Goal: Book appointment/travel/reservation

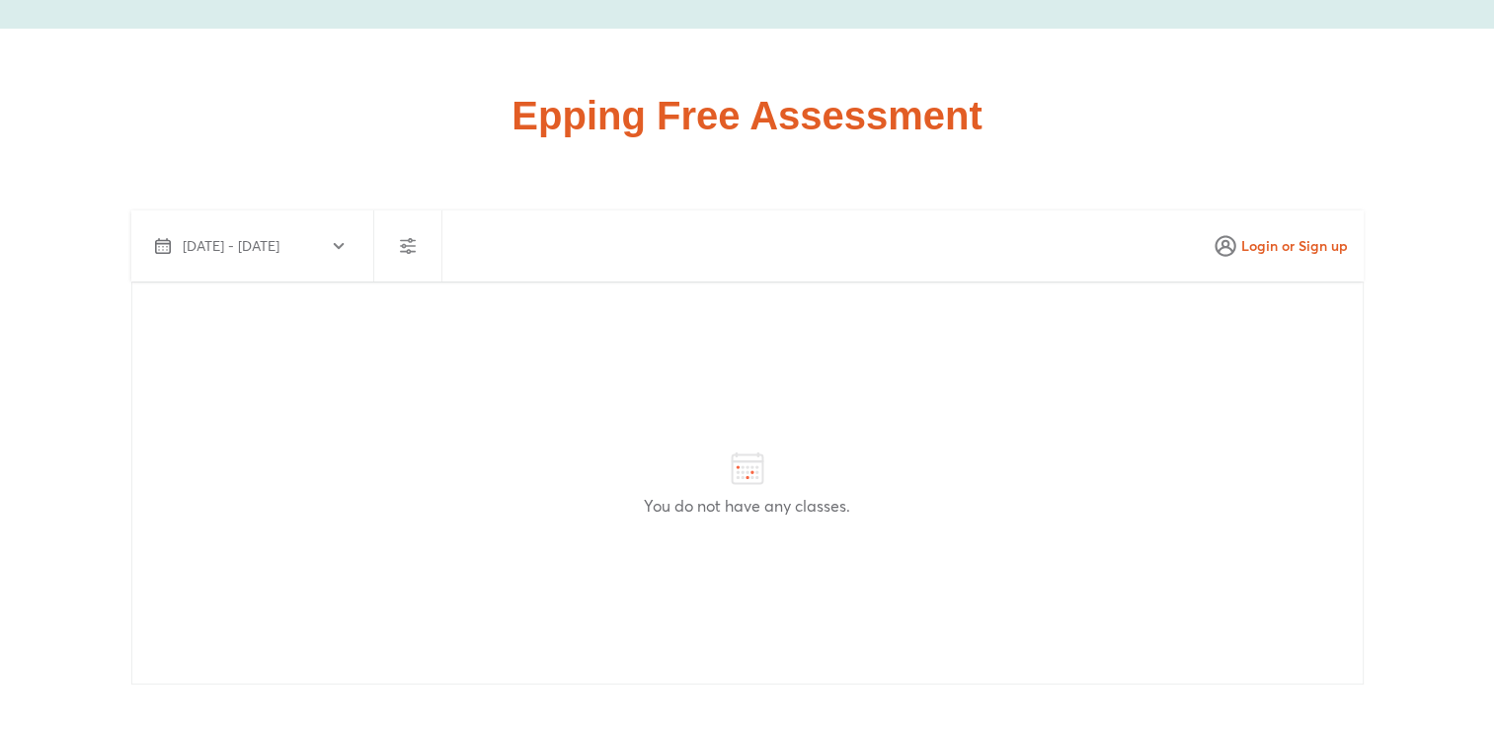
scroll to position [7716, 0]
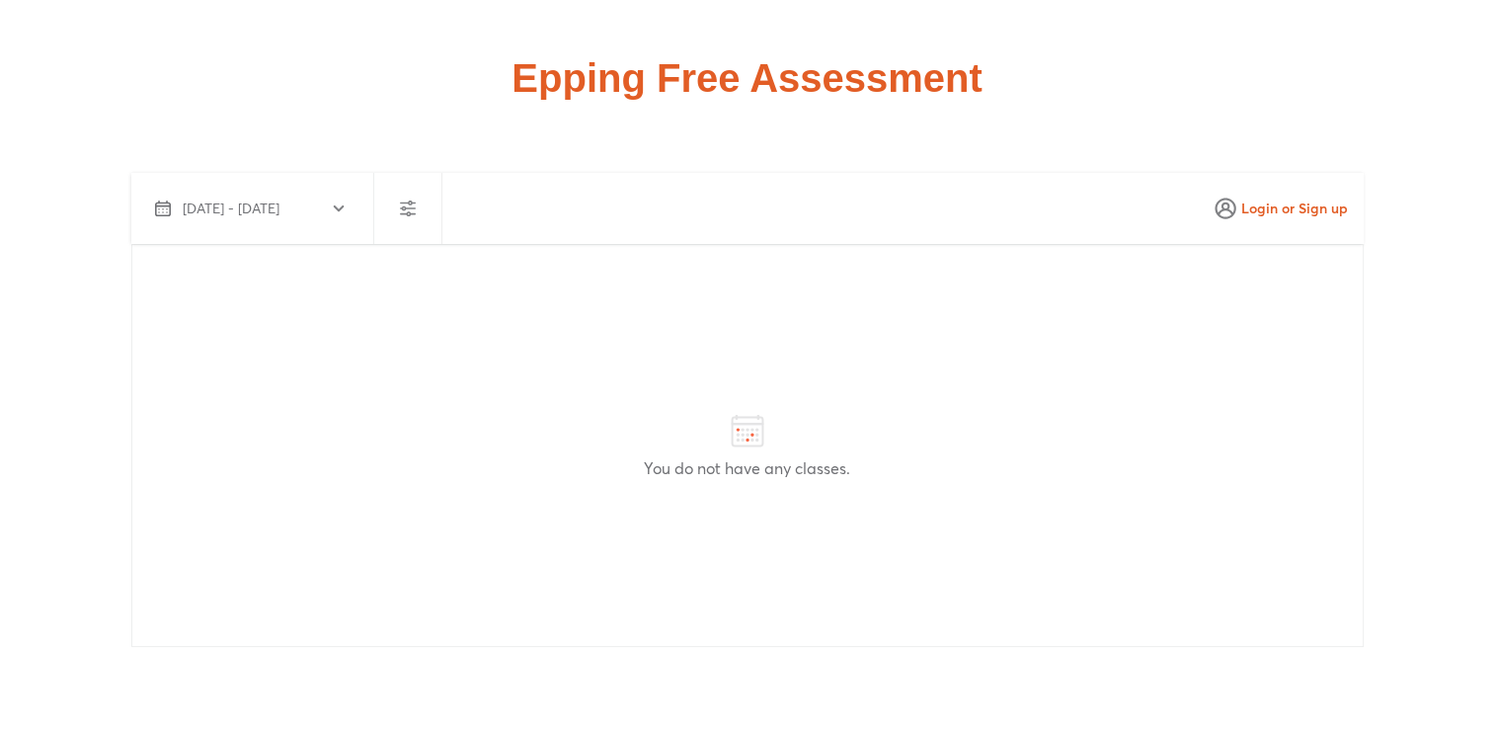
click at [344, 200] on icon "button" at bounding box center [339, 208] width 16 height 16
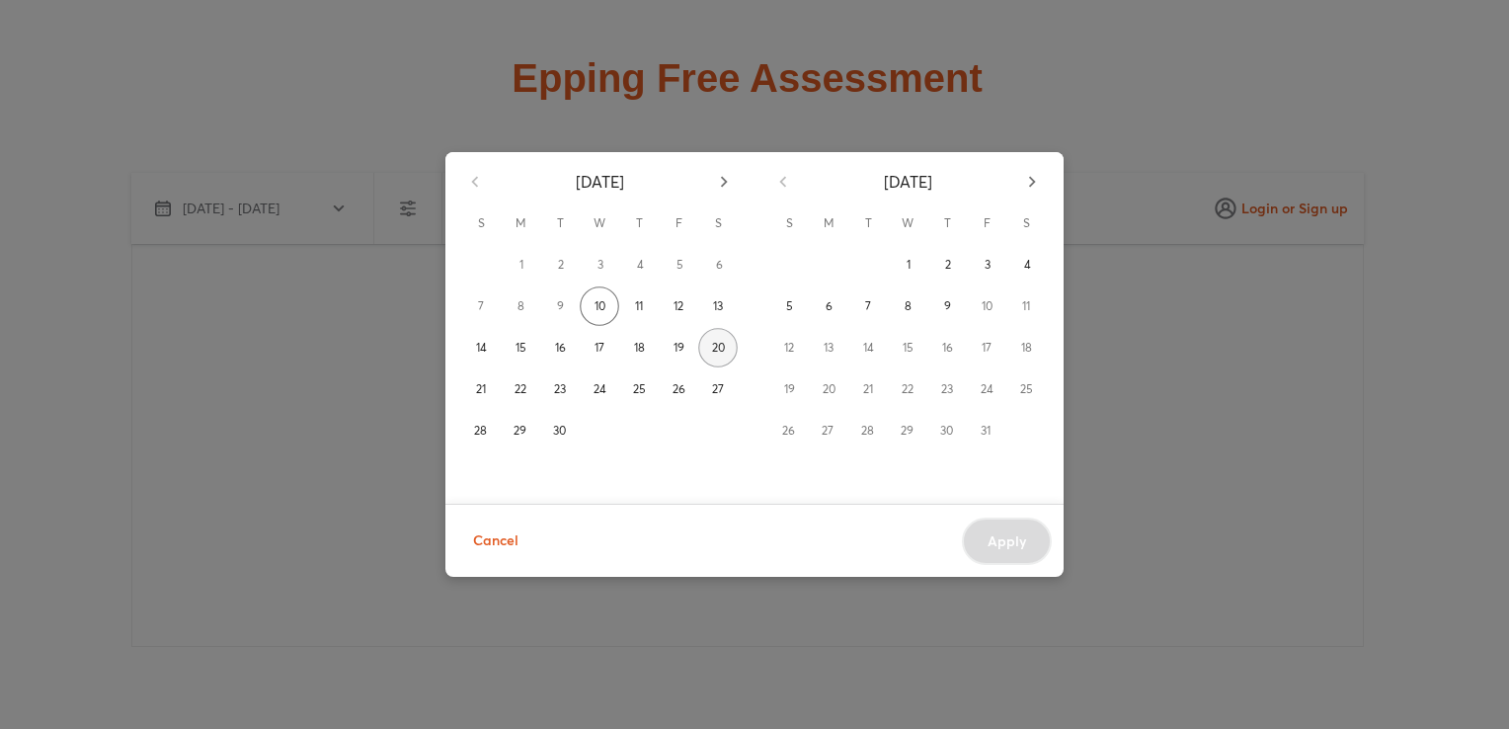
click at [698, 352] on button "20" at bounding box center [717, 347] width 39 height 39
click at [1369, 270] on div "[DATE] S M T W T F S 1 2 3 4 5 6 7 8 9 10 11 12 13 14 15 16 17 18 19 20 21 22 2…" at bounding box center [754, 364] width 1509 height 729
click at [382, 260] on div "[DATE] S M T W T F S 1 2 3 4 5 6 7 8 9 10 11 12 13 14 15 16 17 18 19 20 21 22 2…" at bounding box center [754, 364] width 1509 height 729
click at [510, 543] on span "Cancel" at bounding box center [495, 540] width 45 height 25
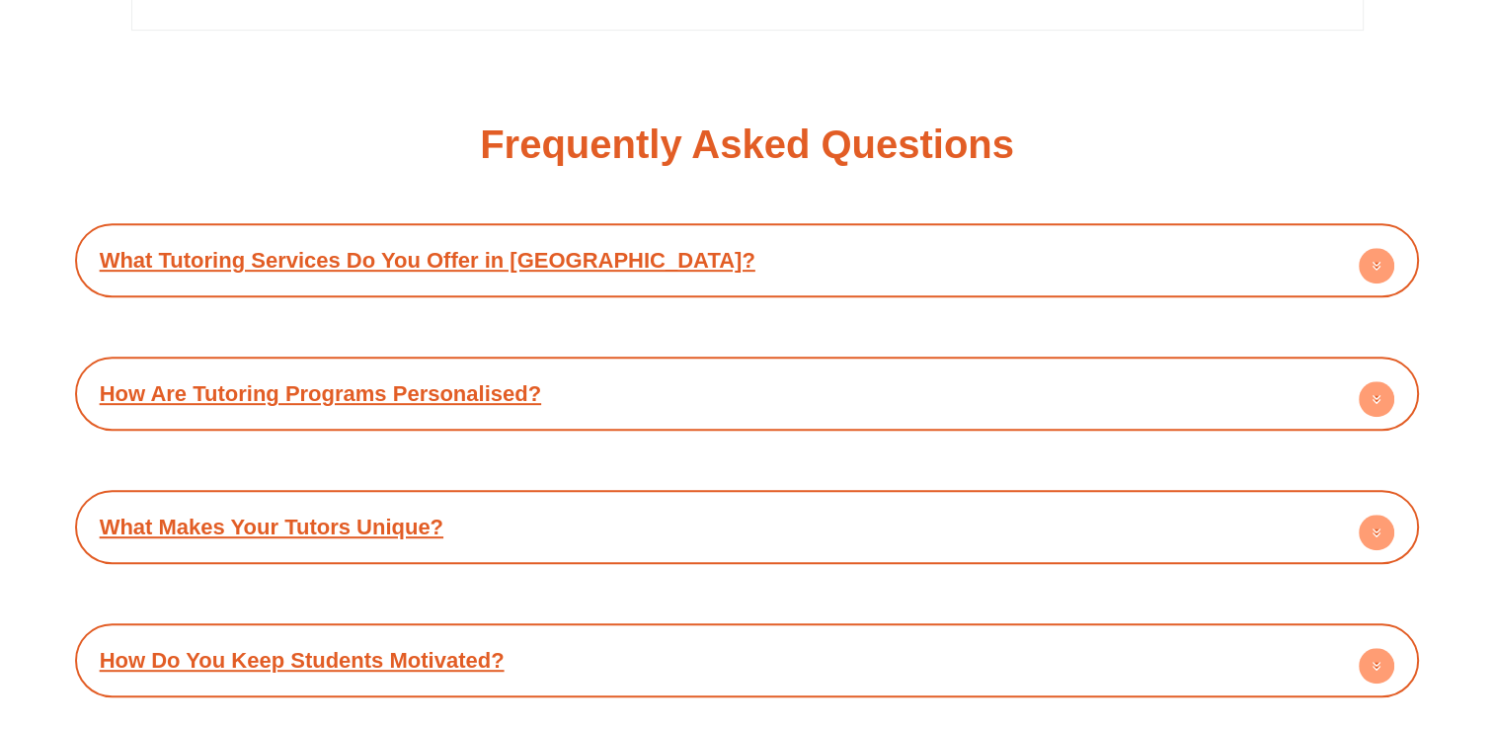
scroll to position [8408, 0]
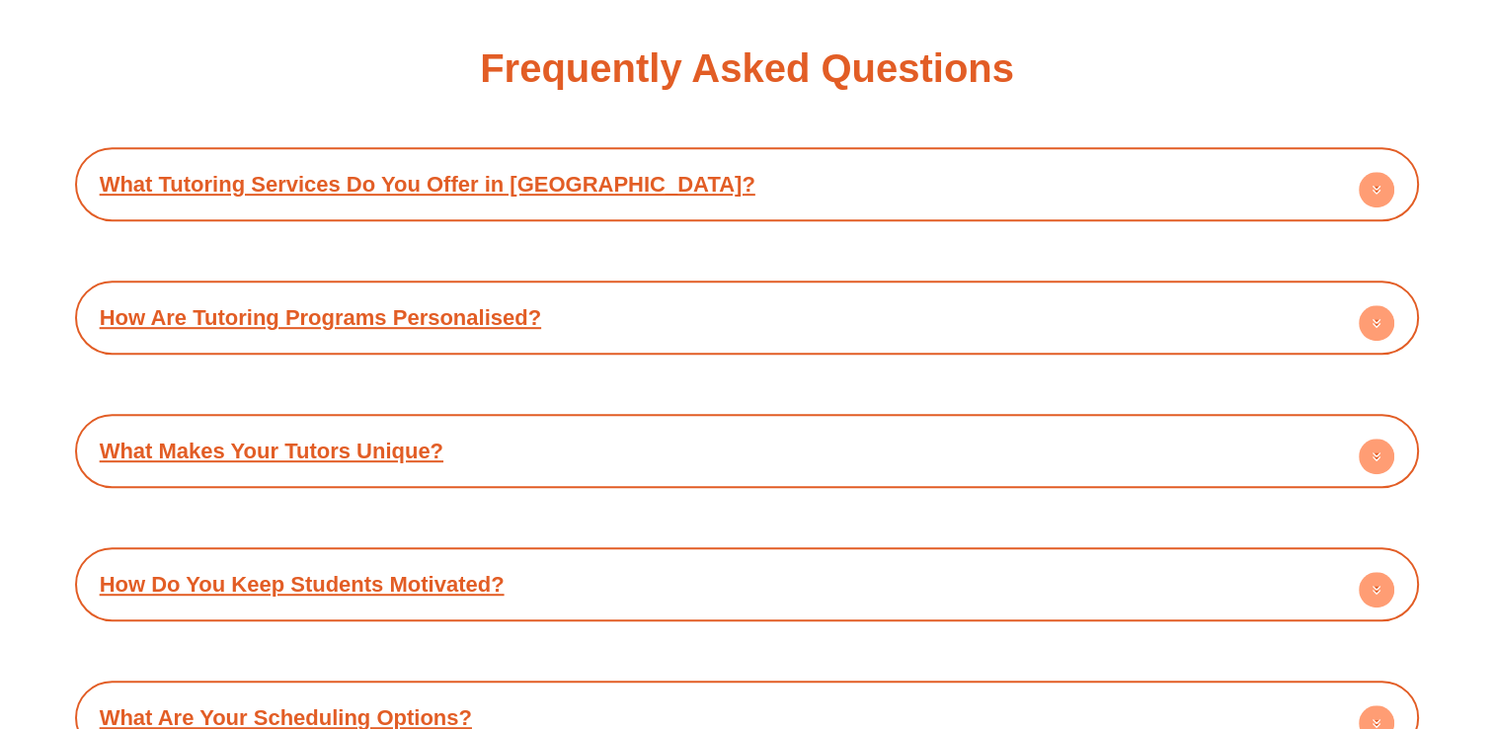
click at [1130, 157] on div "What Tutoring Services Do You Offer in [GEOGRAPHIC_DATA]?" at bounding box center [747, 184] width 1325 height 54
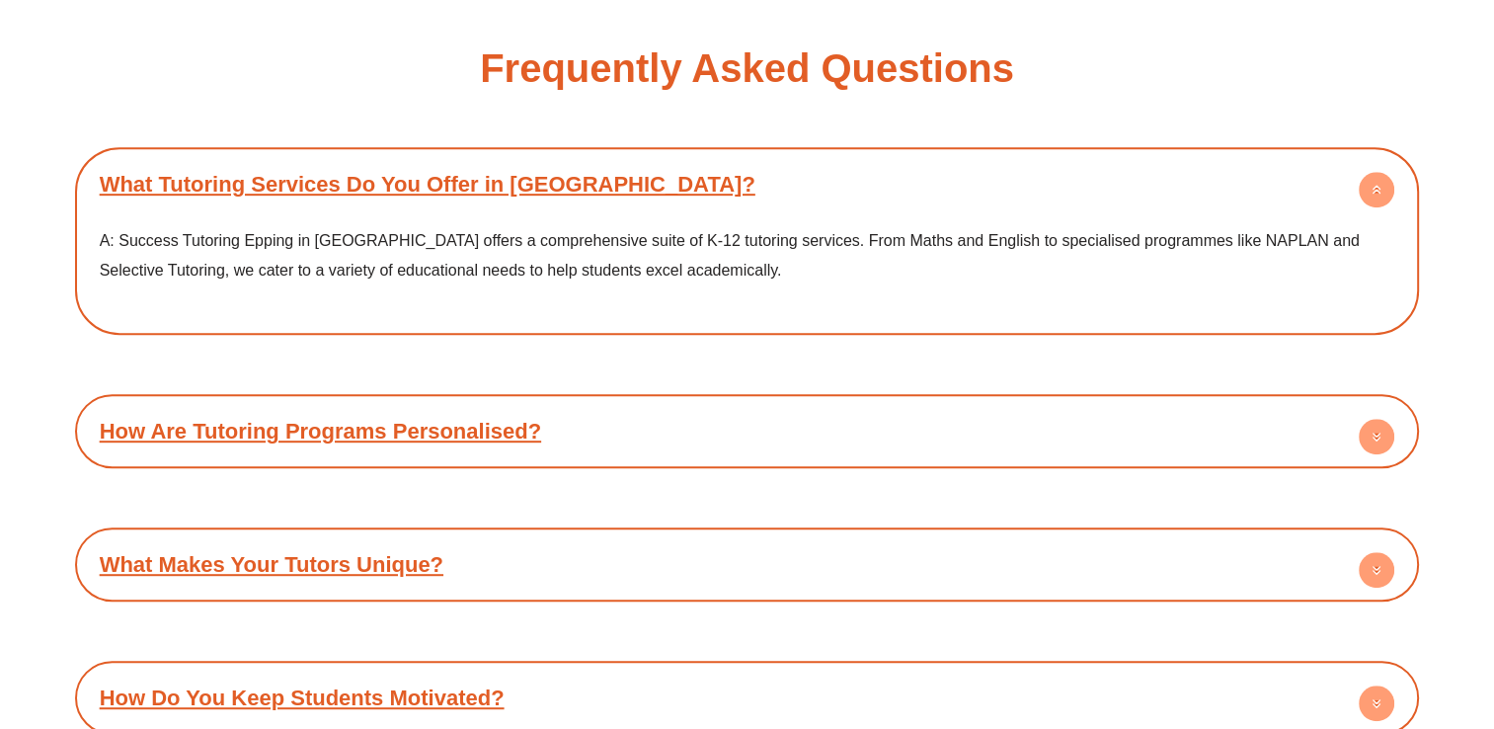
click at [1130, 157] on div "What Tutoring Services Do You Offer in [GEOGRAPHIC_DATA]?" at bounding box center [747, 184] width 1325 height 54
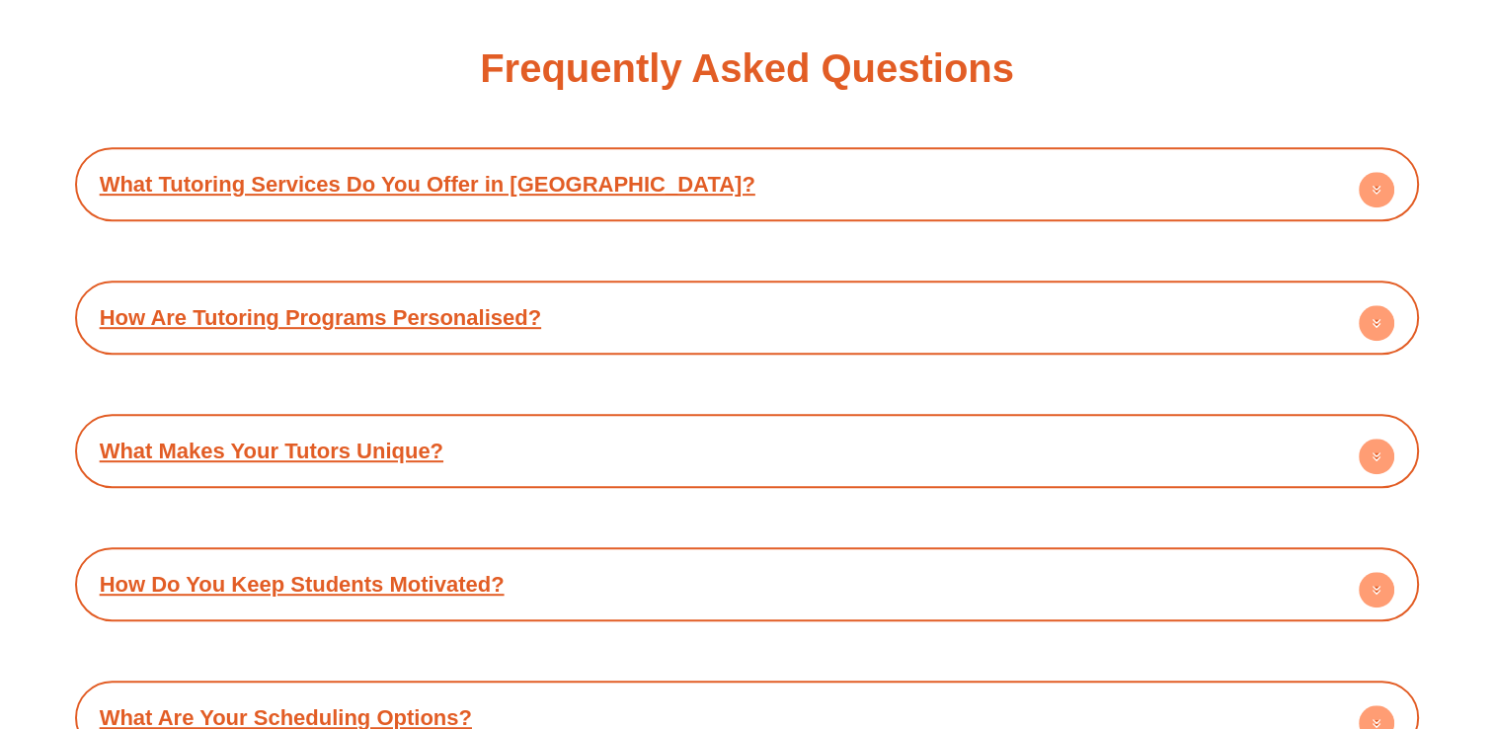
click at [1002, 290] on div "How Are Tutoring Programs Personalised?" at bounding box center [747, 317] width 1325 height 54
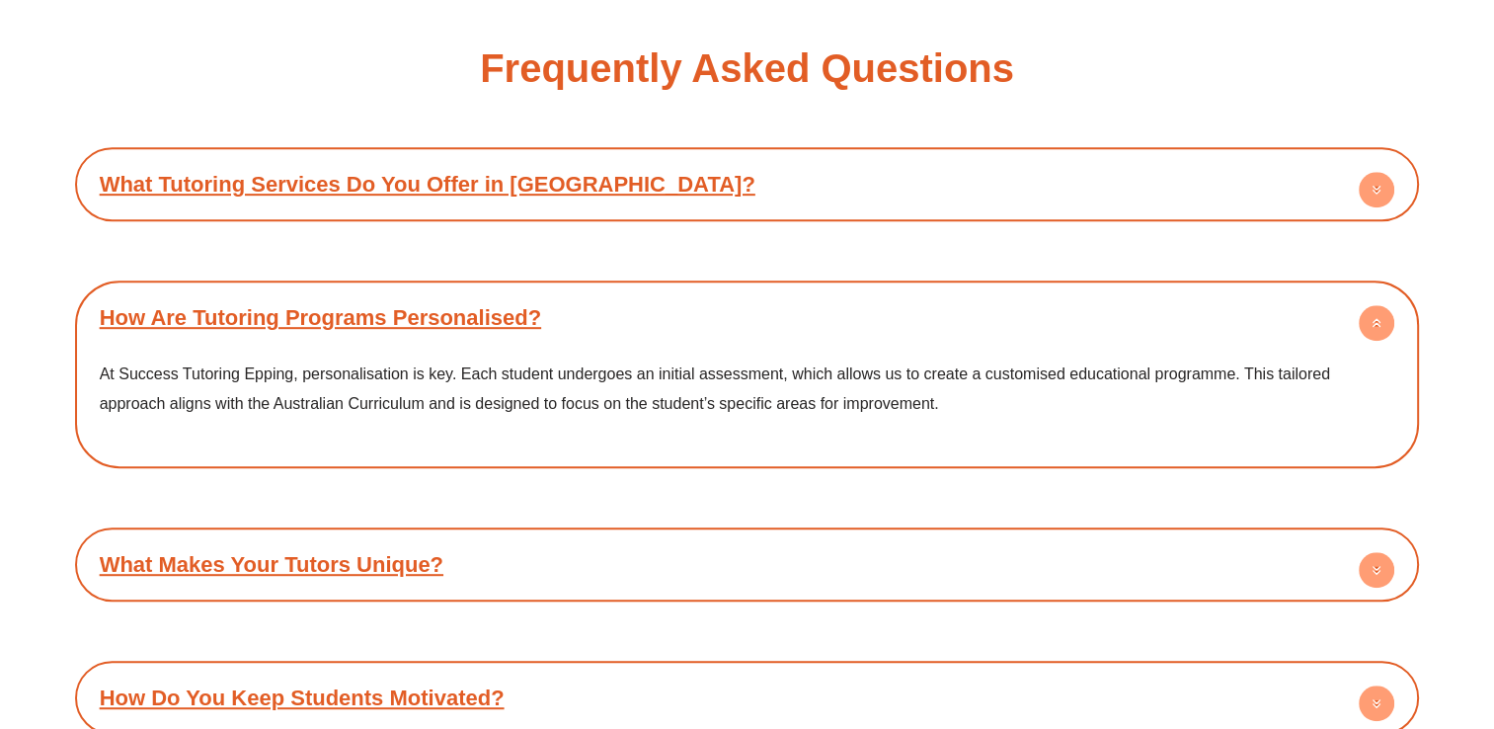
click at [1002, 290] on div "How Are Tutoring Programs Personalised?" at bounding box center [747, 317] width 1325 height 54
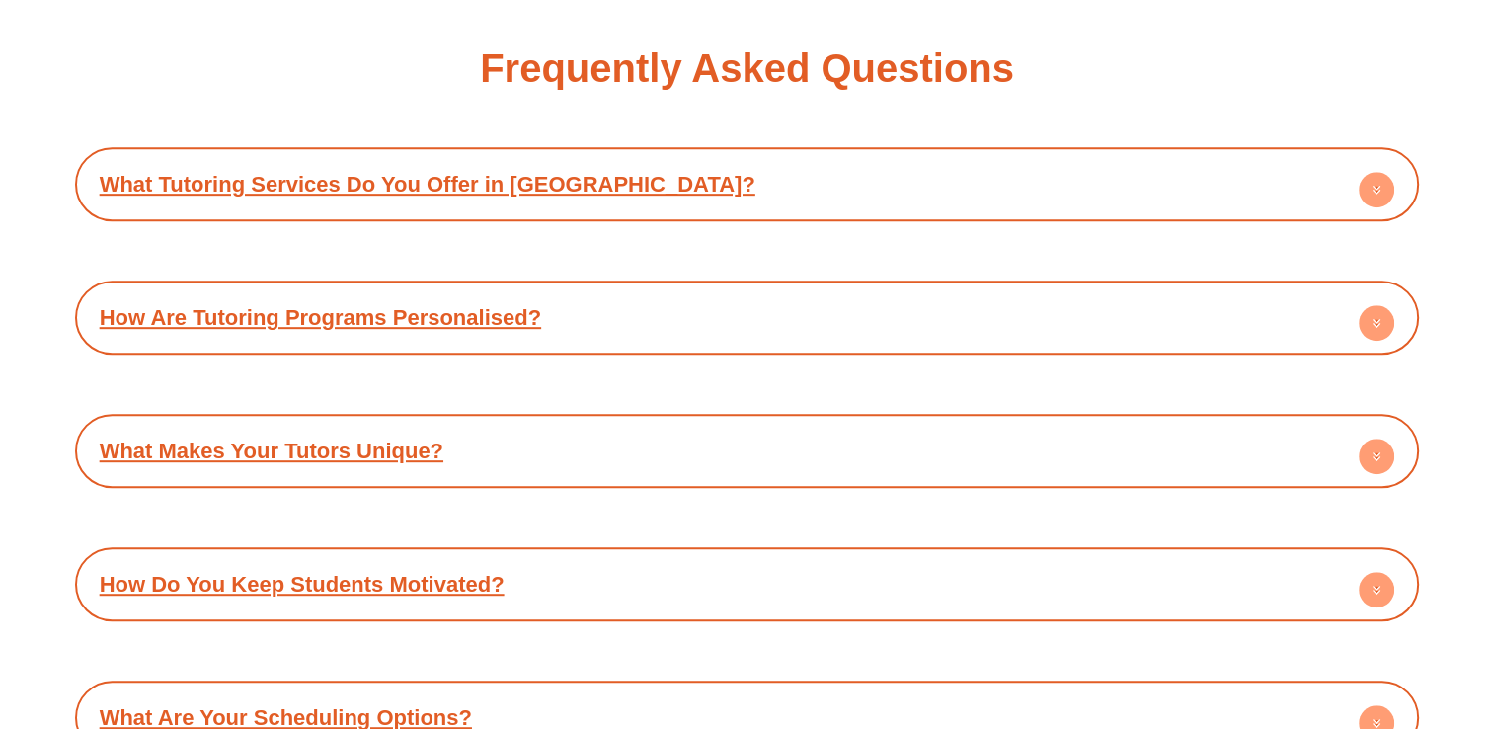
click at [861, 424] on div "What Makes Your Tutors Unique?" at bounding box center [747, 451] width 1325 height 54
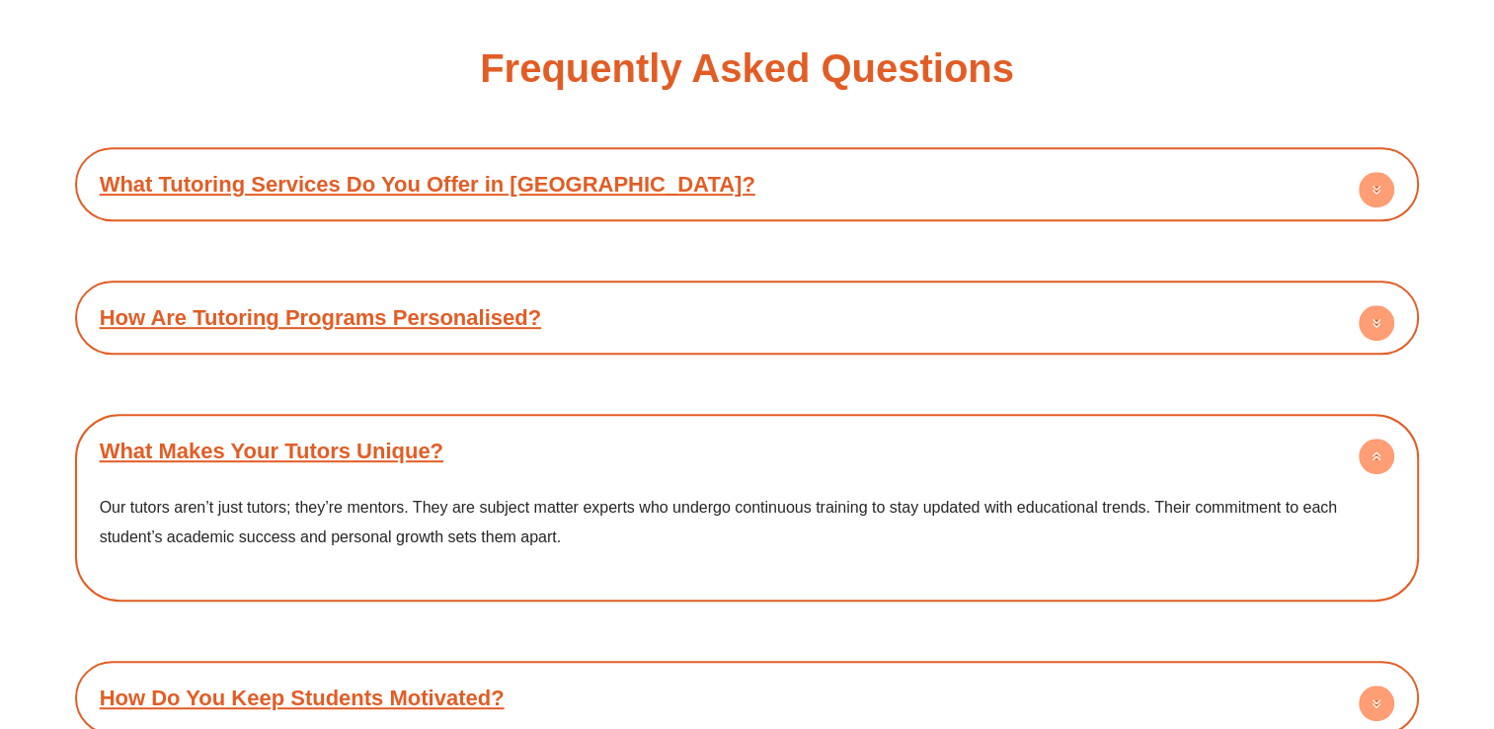
click at [861, 424] on div "What Makes Your Tutors Unique?" at bounding box center [747, 451] width 1325 height 54
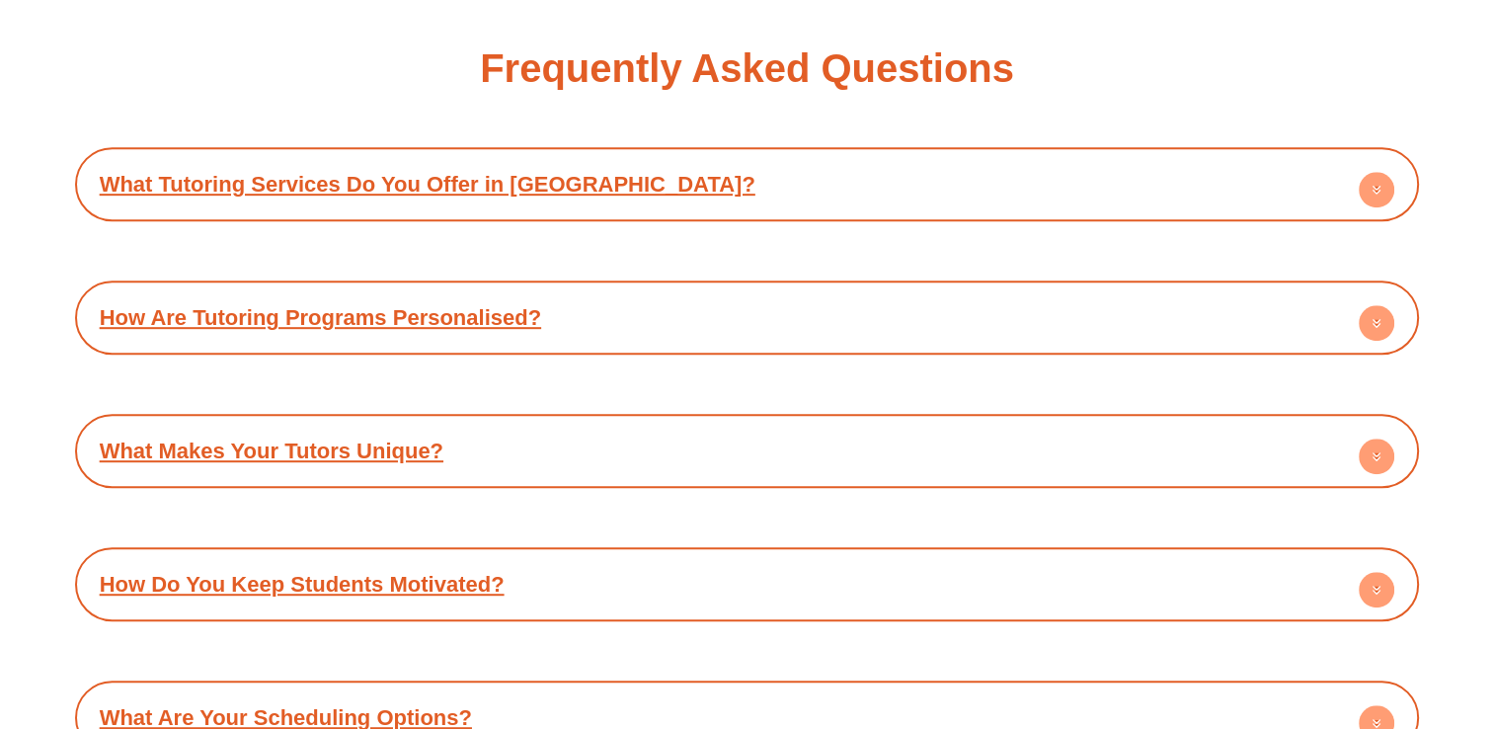
click at [719, 557] on div "How Do You Keep Students Motivated?" at bounding box center [747, 584] width 1325 height 54
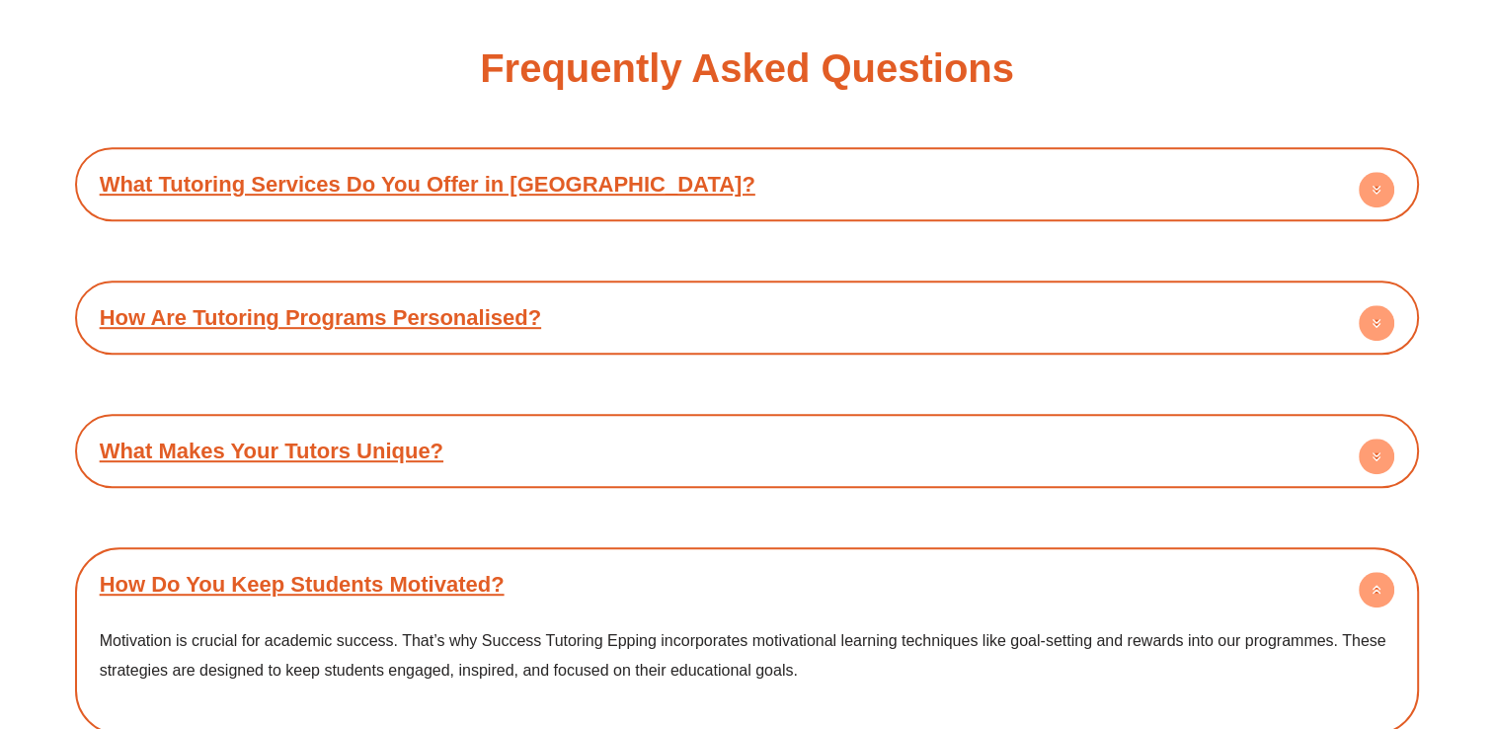
drag, startPoint x: 719, startPoint y: 527, endPoint x: 769, endPoint y: 525, distance: 50.4
click at [769, 557] on div "How Do You Keep Students Motivated? Motivation is crucial for academic success.…" at bounding box center [747, 641] width 1325 height 168
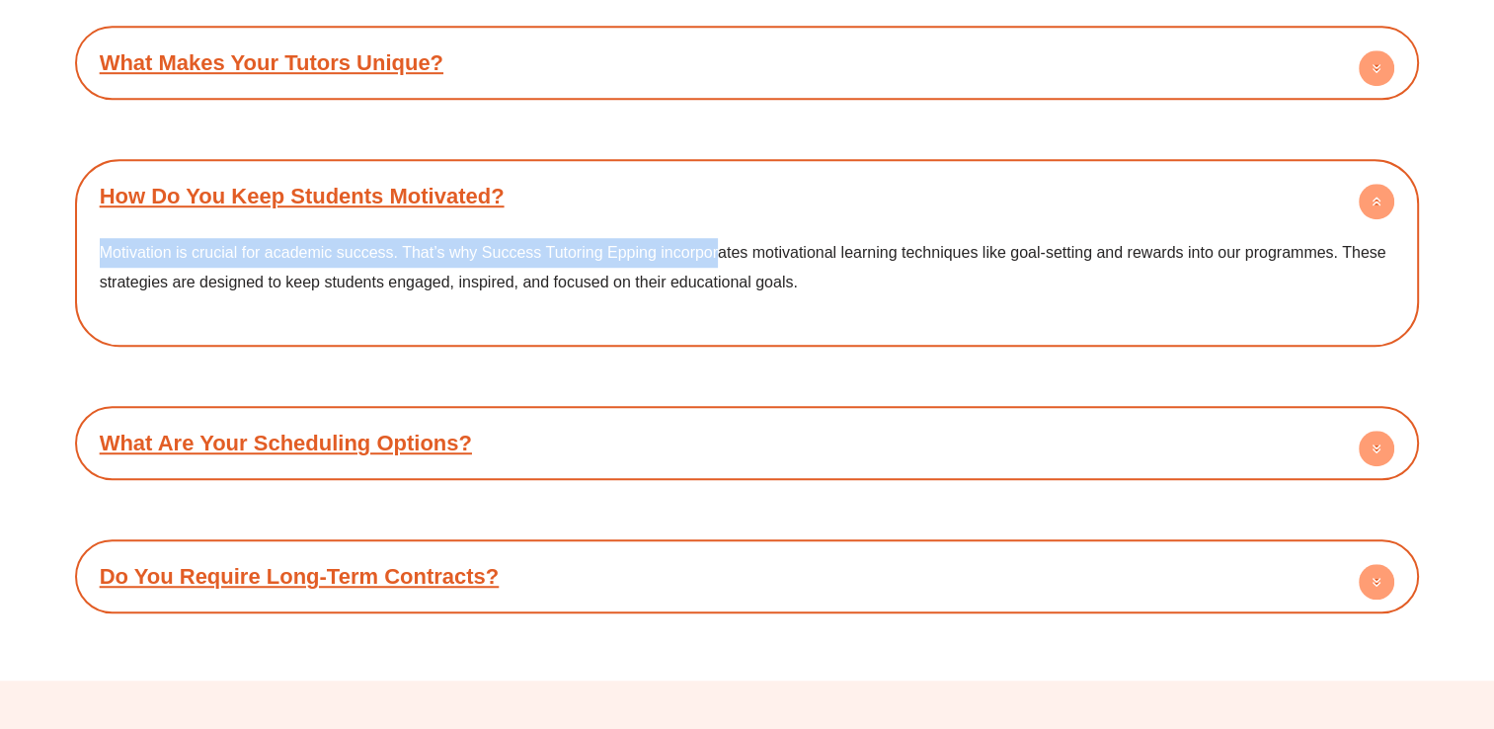
scroll to position [8835, 0]
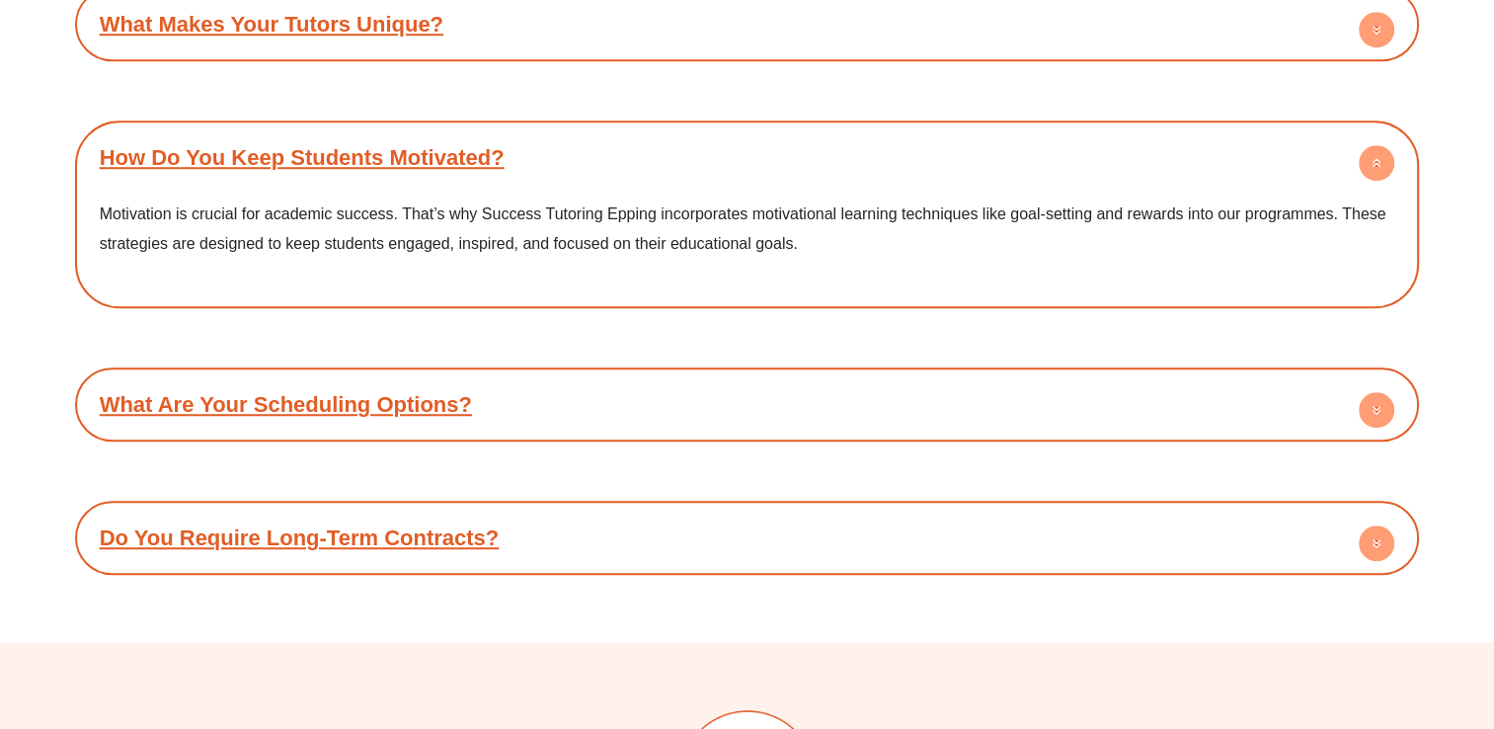
click at [1179, 377] on div "What Are Your Scheduling Options?" at bounding box center [747, 404] width 1325 height 54
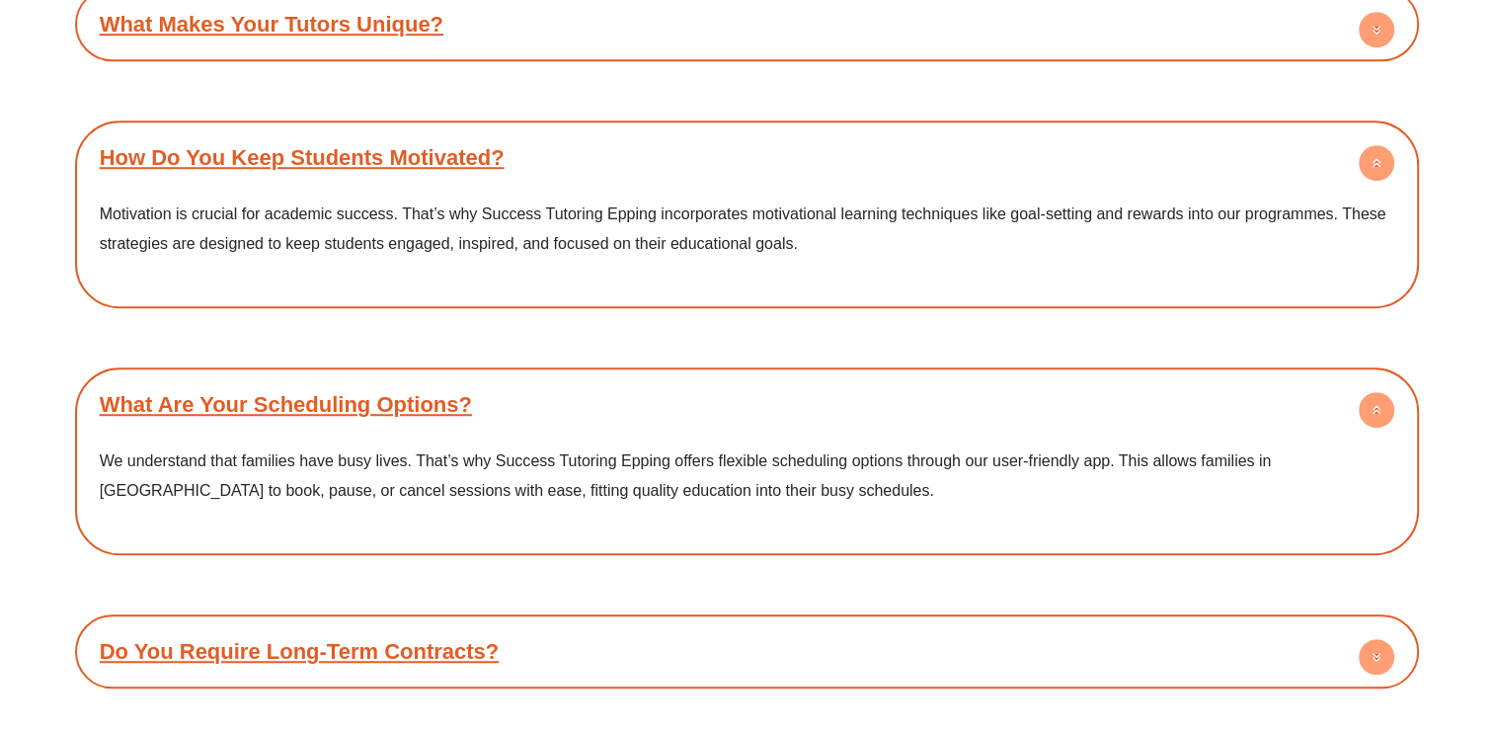
click at [1179, 377] on div "What Are Your Scheduling Options?" at bounding box center [747, 404] width 1325 height 54
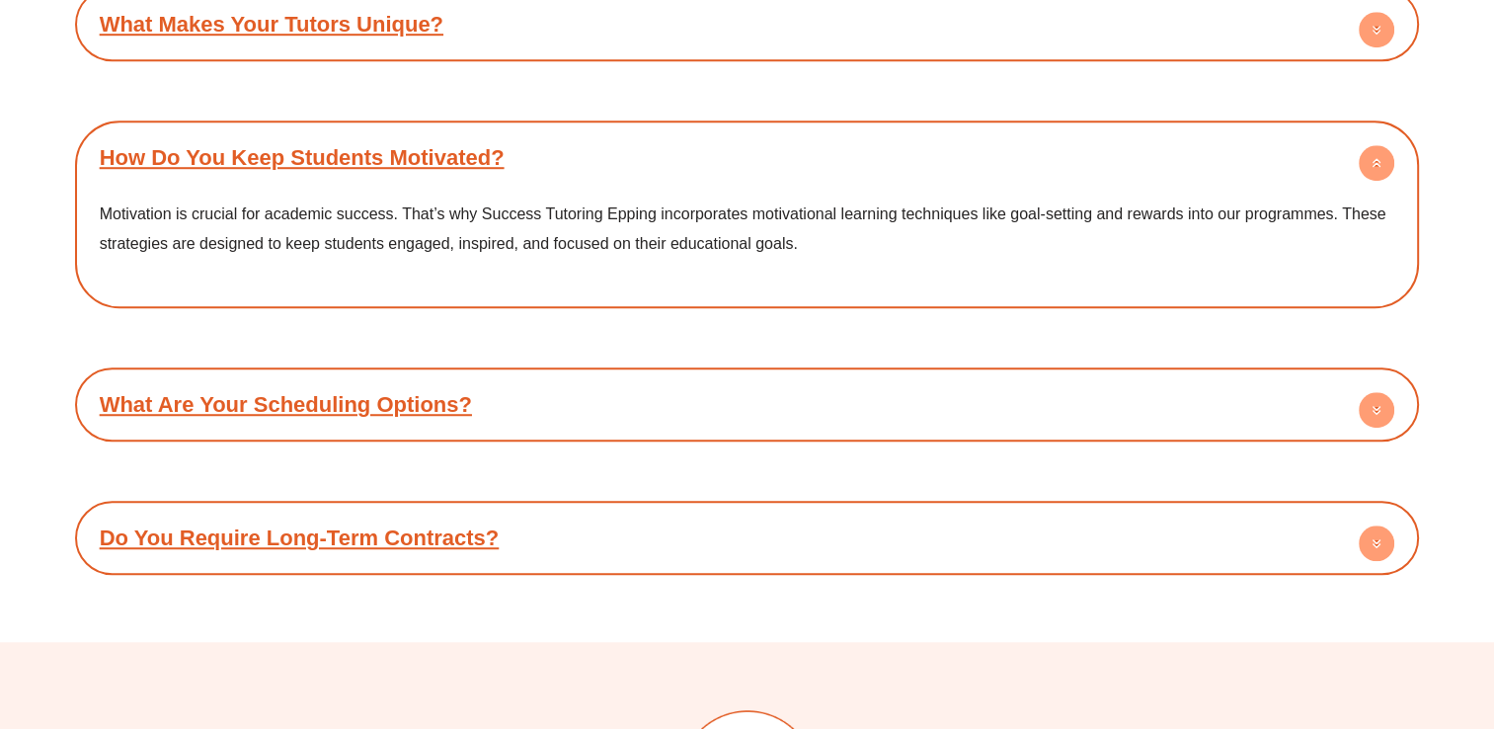
click at [1043, 511] on div "Do You Require Long-Term Contracts?" at bounding box center [747, 538] width 1325 height 54
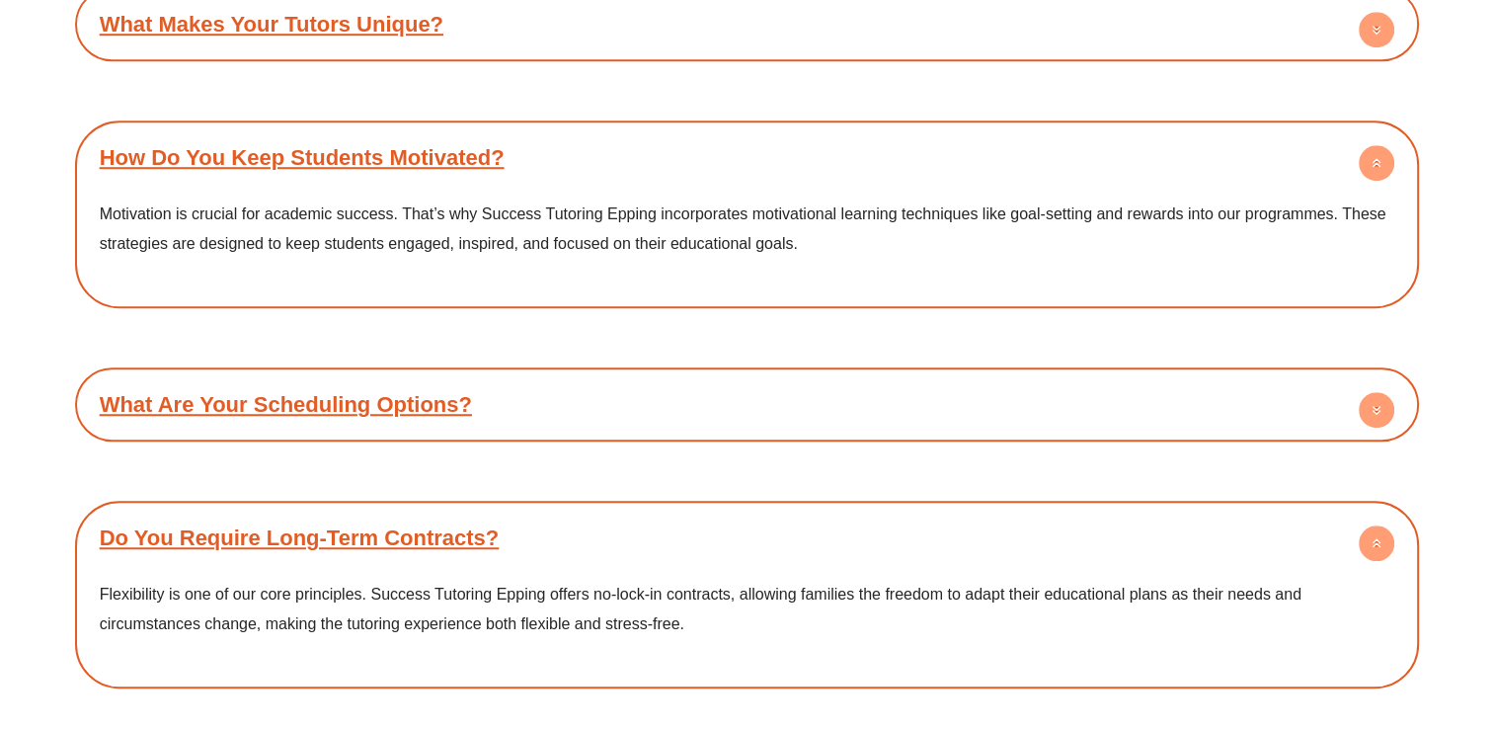
click at [1043, 511] on div "Do You Require Long-Term Contracts?" at bounding box center [747, 538] width 1325 height 54
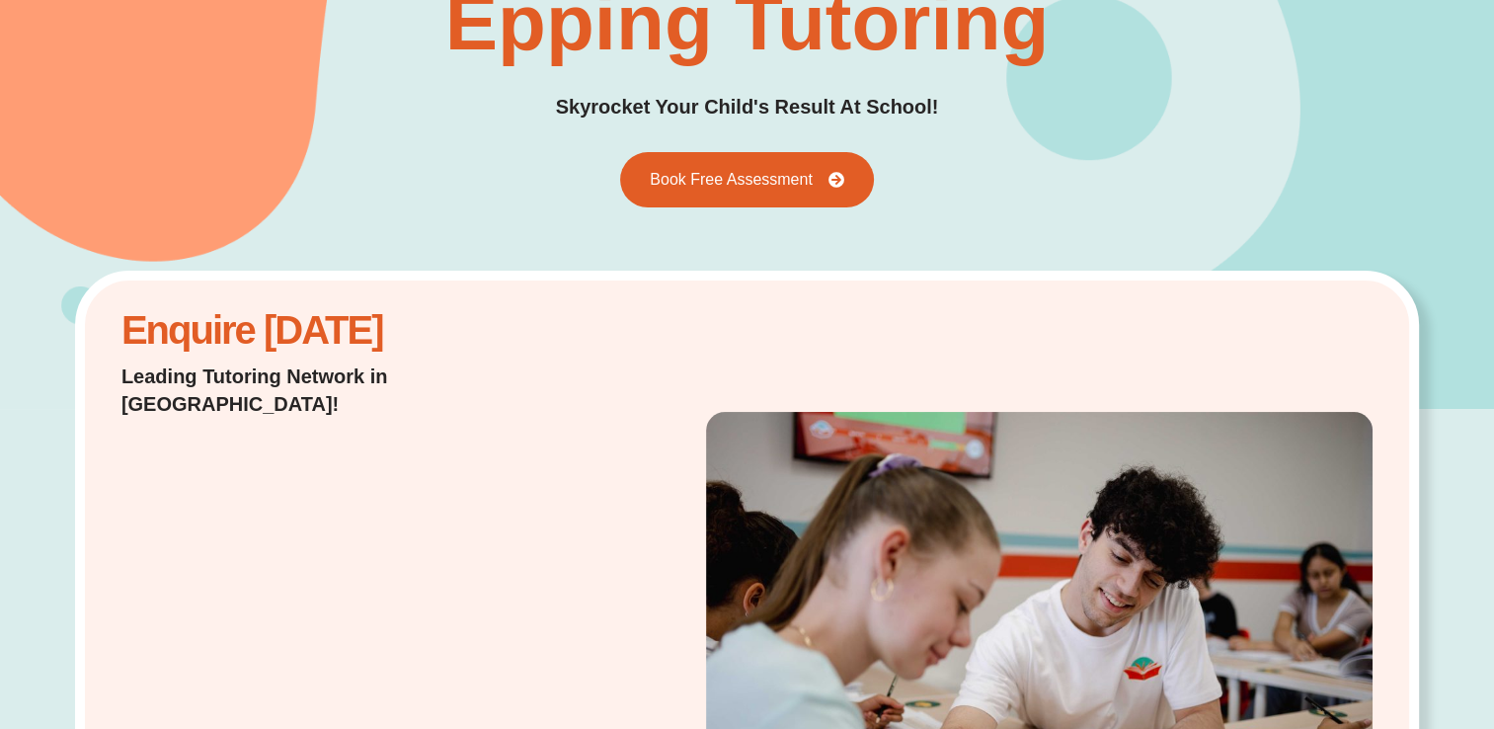
scroll to position [0, 0]
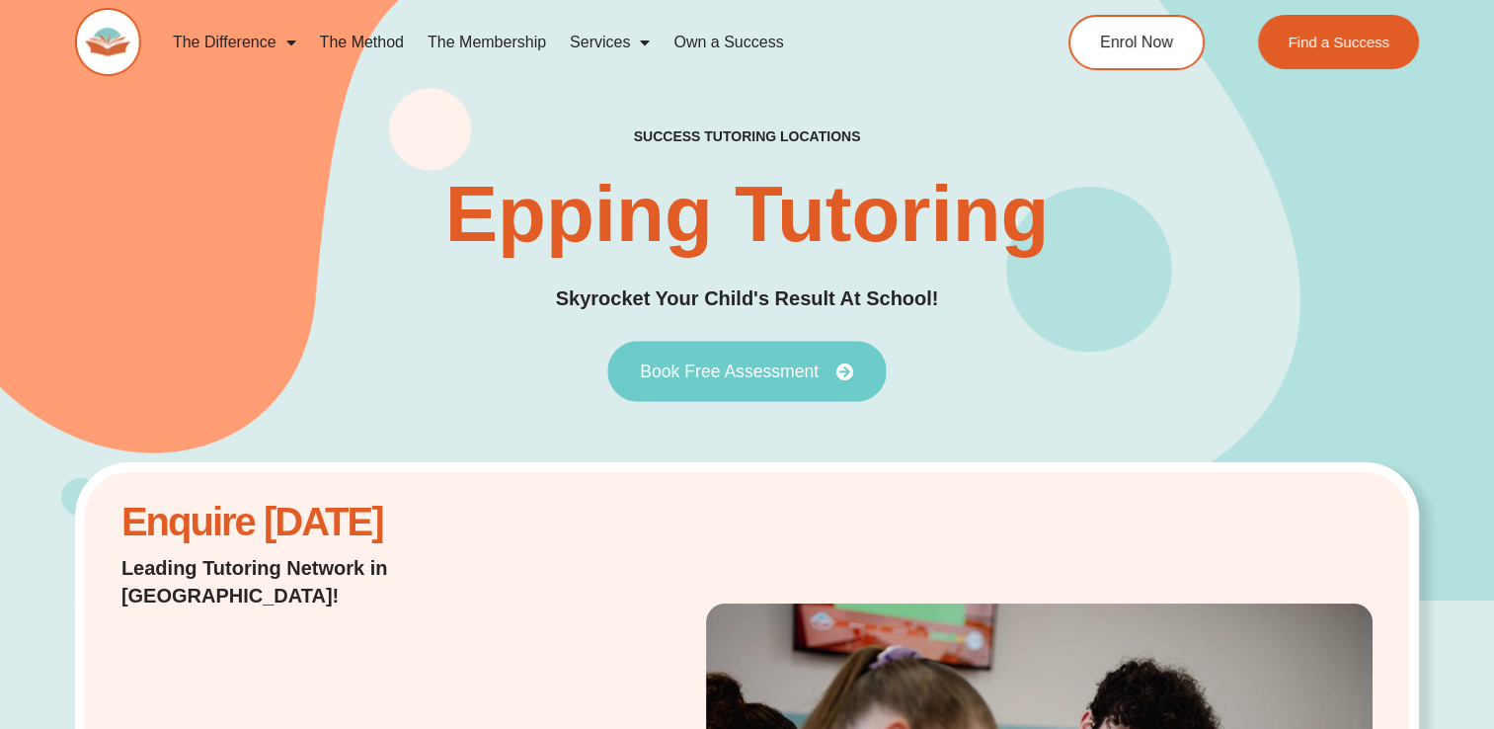
click at [771, 369] on span "Book Free Assessment" at bounding box center [729, 371] width 179 height 18
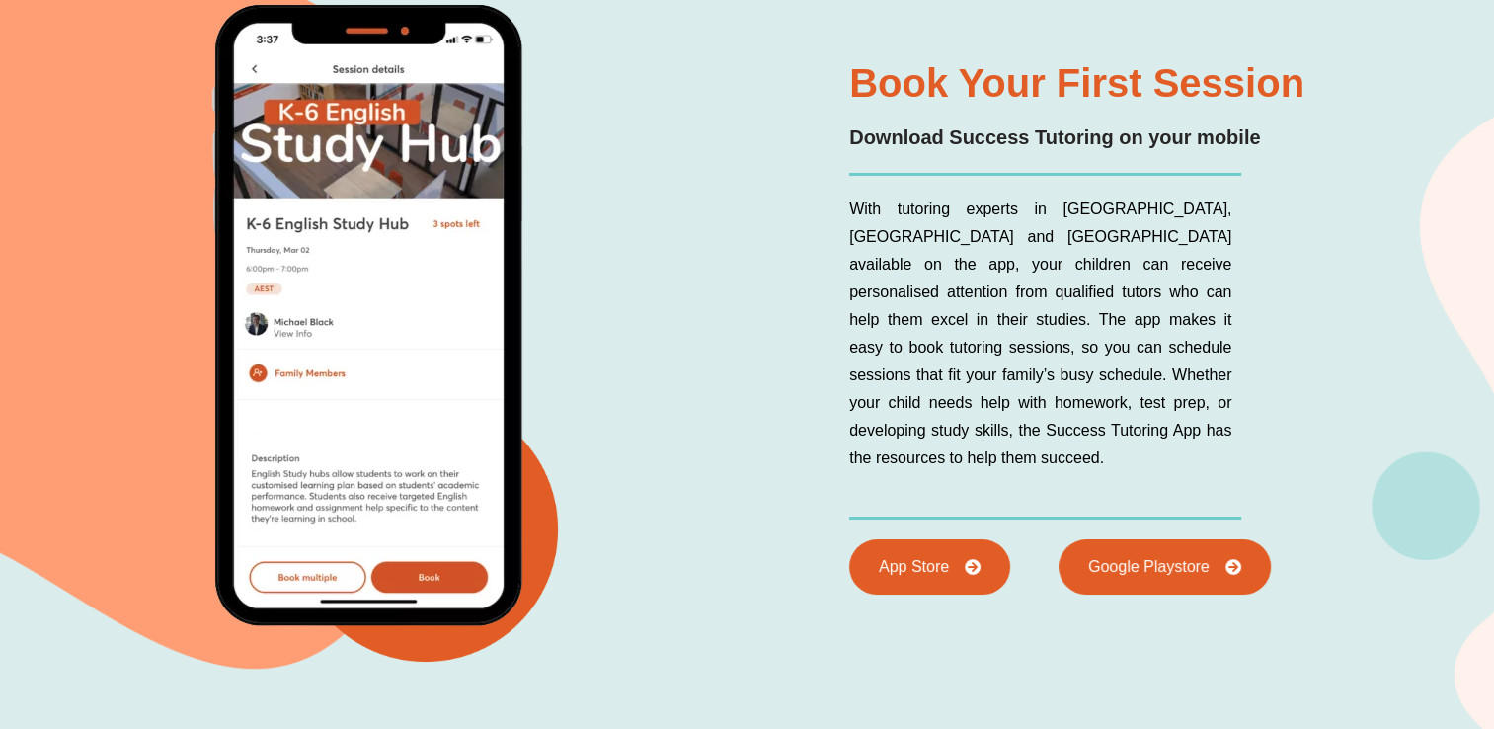
scroll to position [7086, 0]
